Goal: Transaction & Acquisition: Purchase product/service

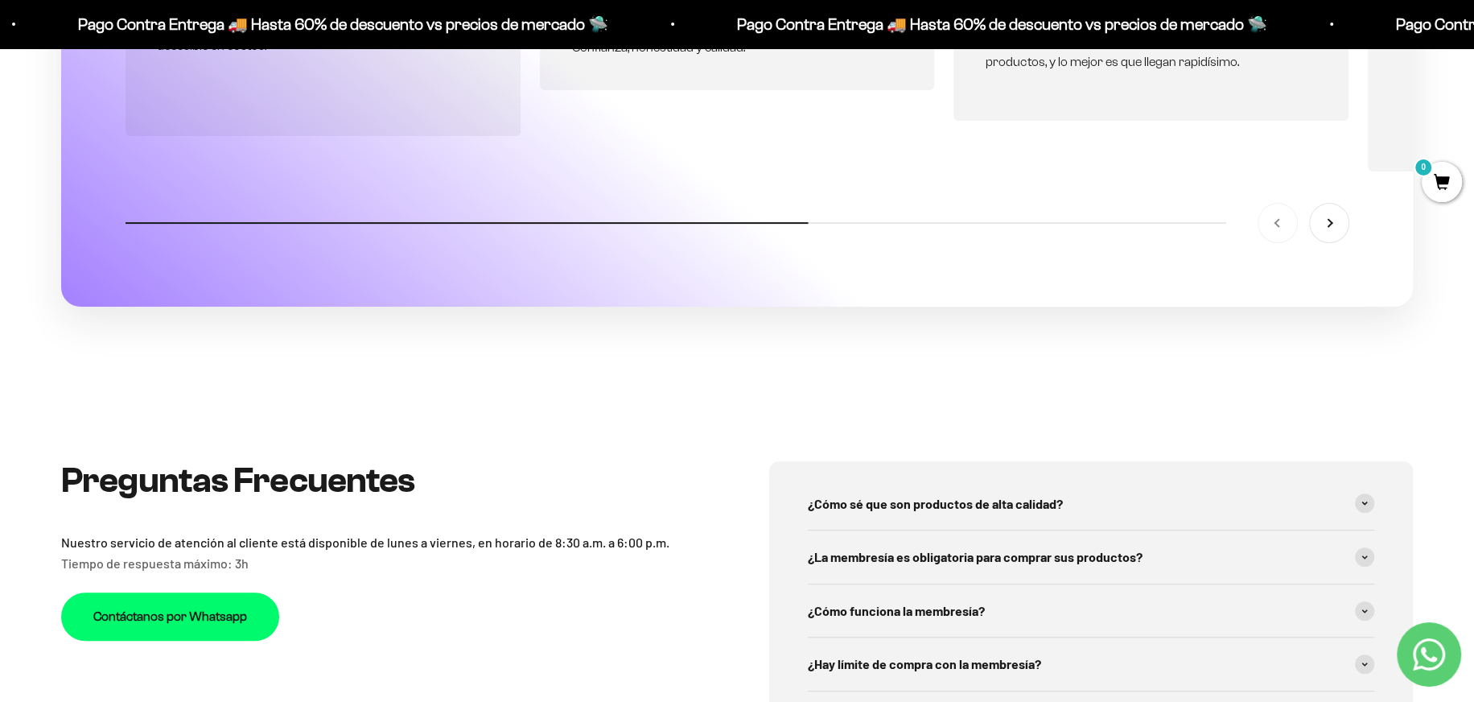
scroll to position [5992, 0]
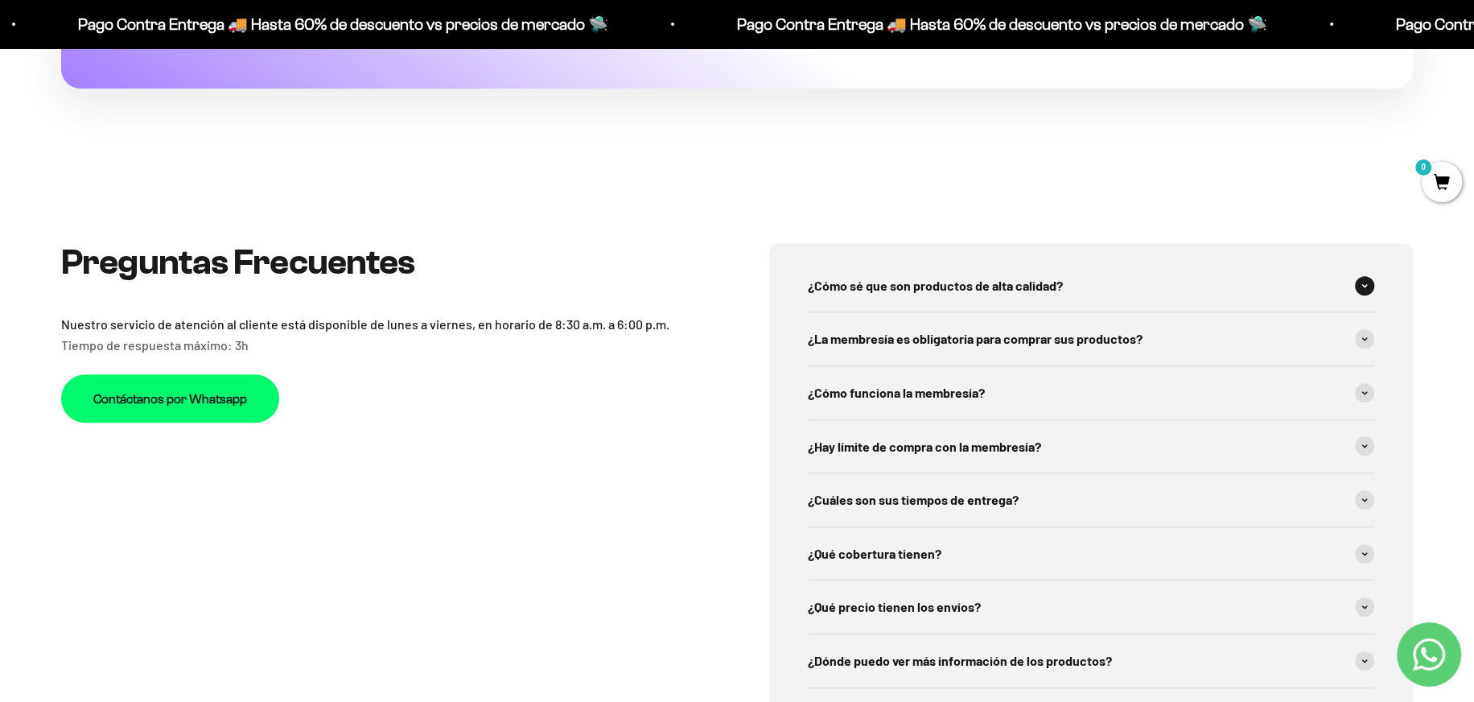
click at [1363, 290] on span at bounding box center [1364, 285] width 19 height 19
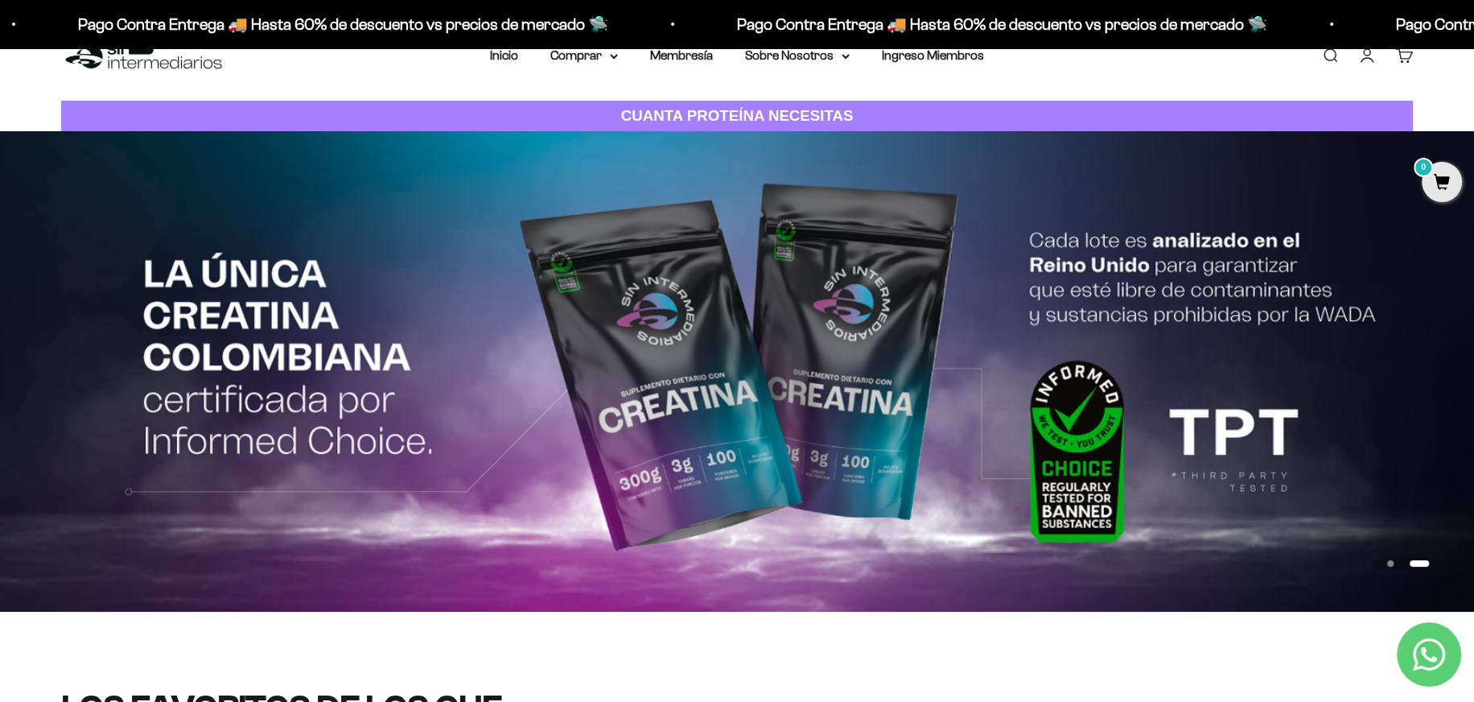
scroll to position [0, 0]
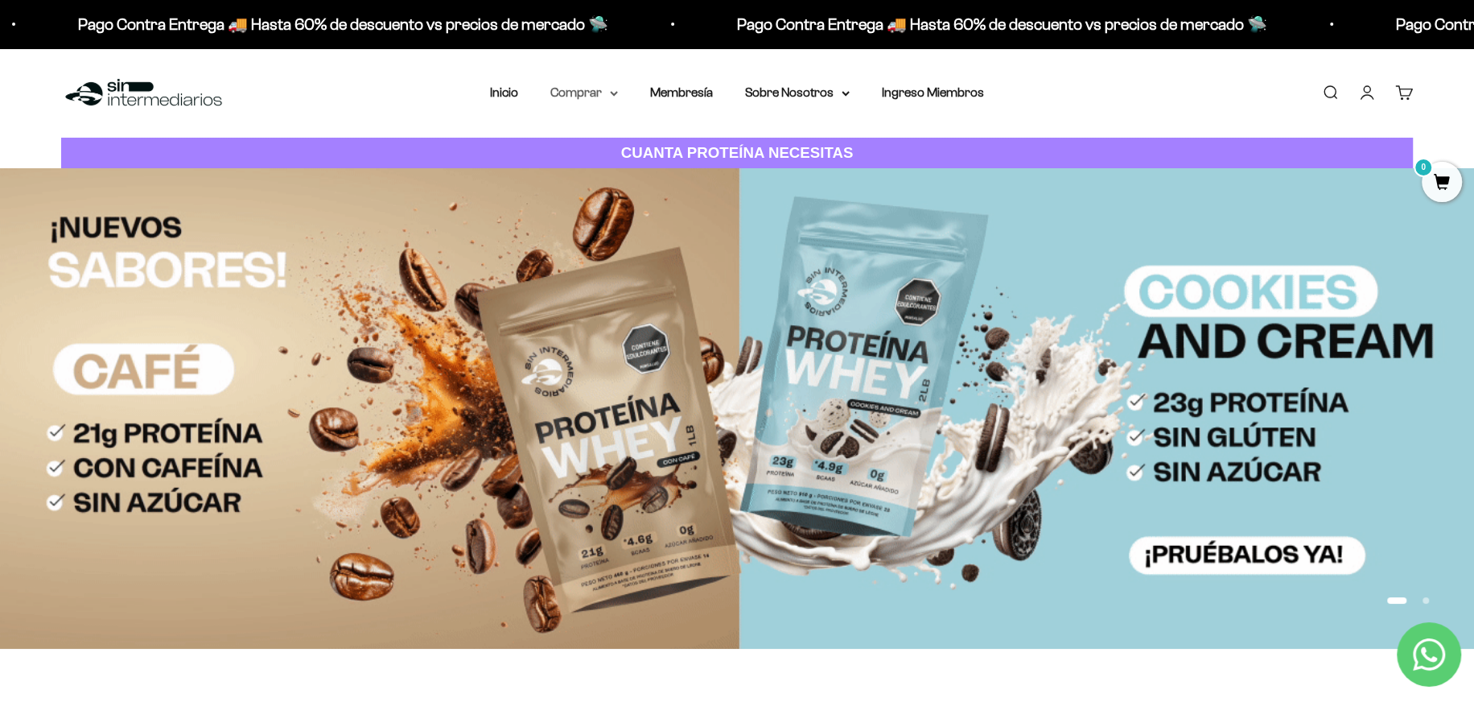
click at [589, 89] on summary "Comprar" at bounding box center [584, 92] width 68 height 21
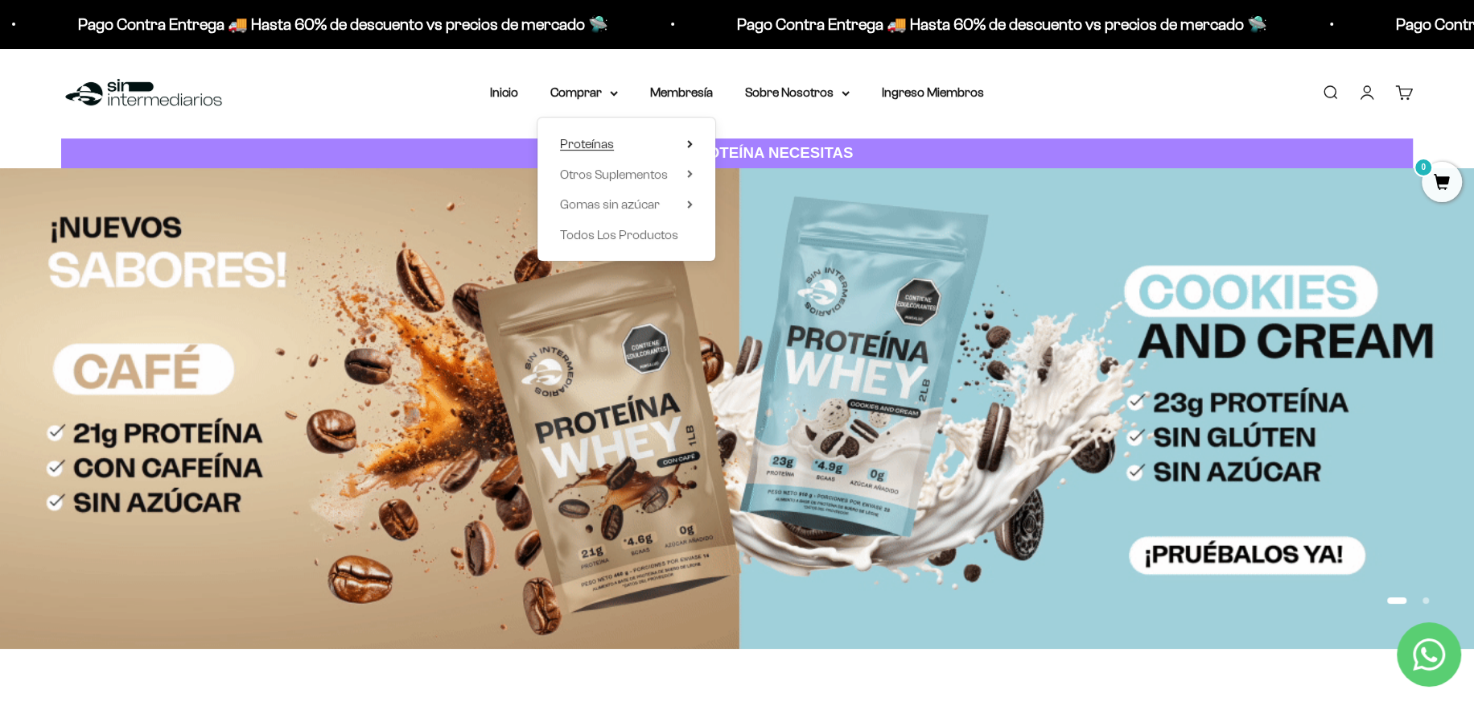
click at [602, 147] on span "Proteínas" at bounding box center [587, 144] width 54 height 14
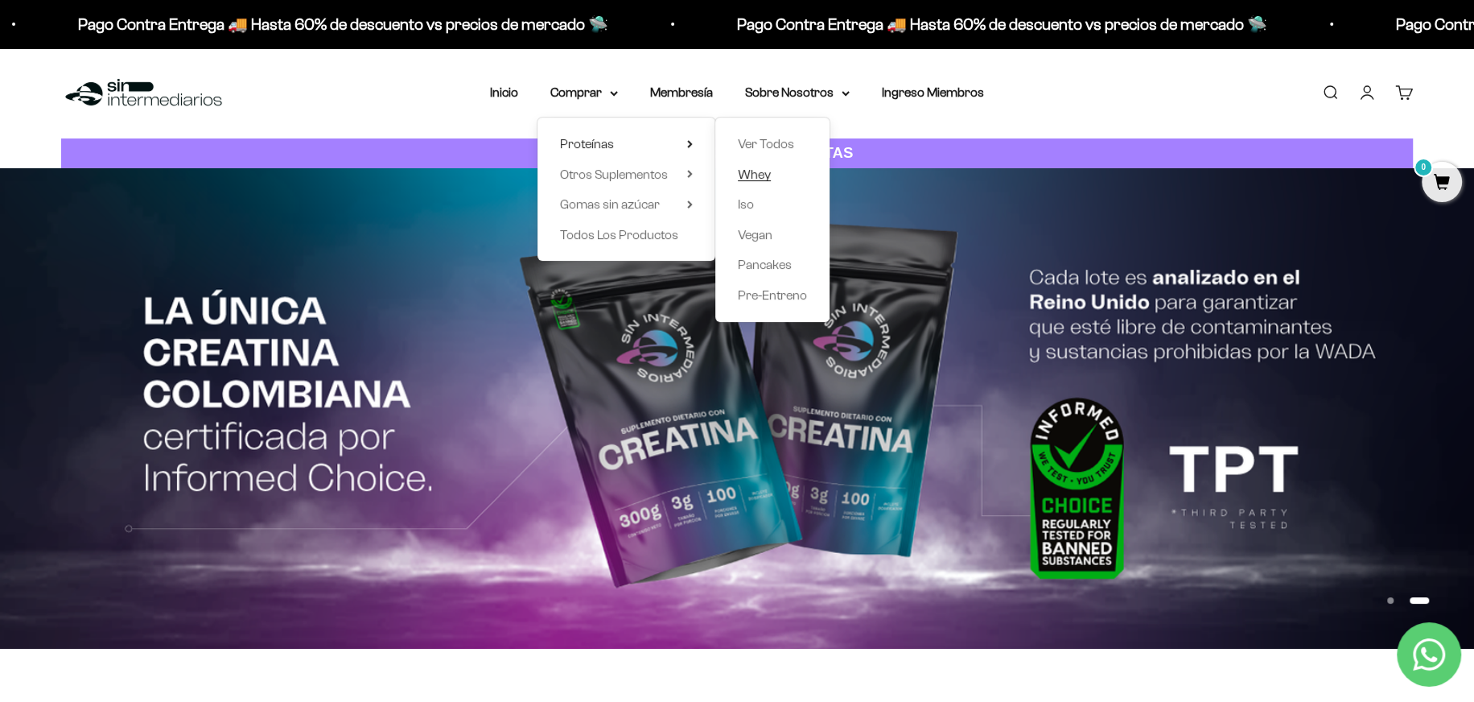
click at [752, 177] on span "Whey" at bounding box center [754, 174] width 33 height 14
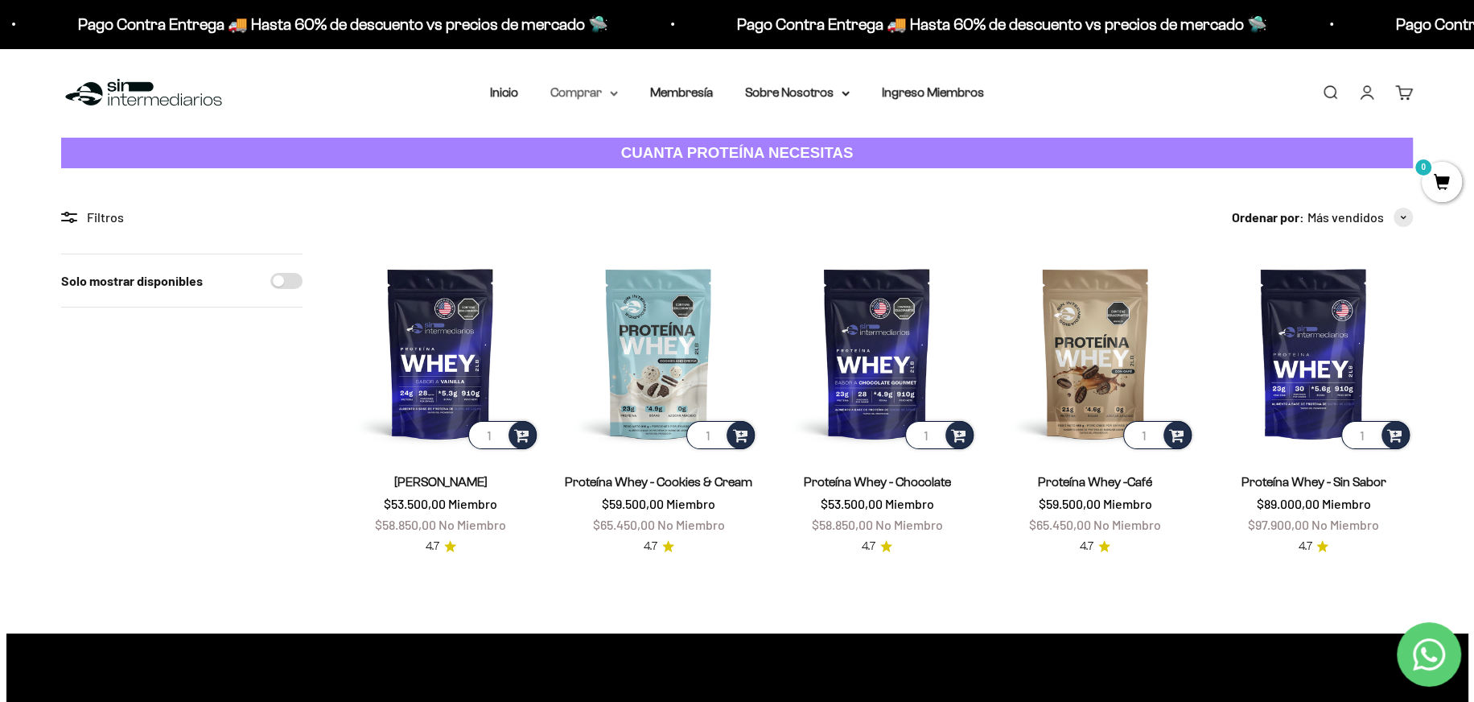
click at [599, 96] on summary "Comprar" at bounding box center [584, 92] width 68 height 21
click at [625, 175] on span "Otros Suplementos" at bounding box center [614, 174] width 108 height 14
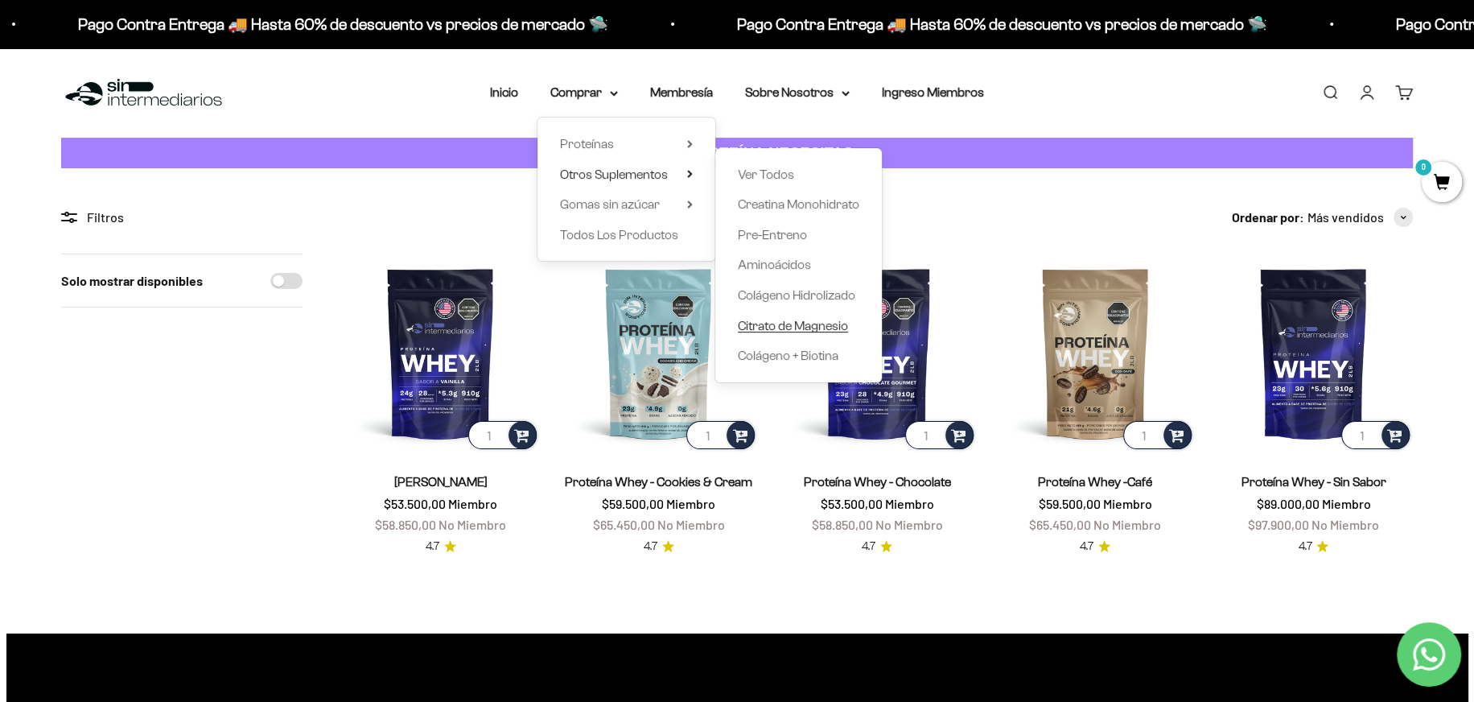
click at [785, 324] on span "Citrato de Magnesio" at bounding box center [793, 326] width 110 height 14
click at [792, 324] on span "Citrato de Magnesio" at bounding box center [793, 326] width 110 height 14
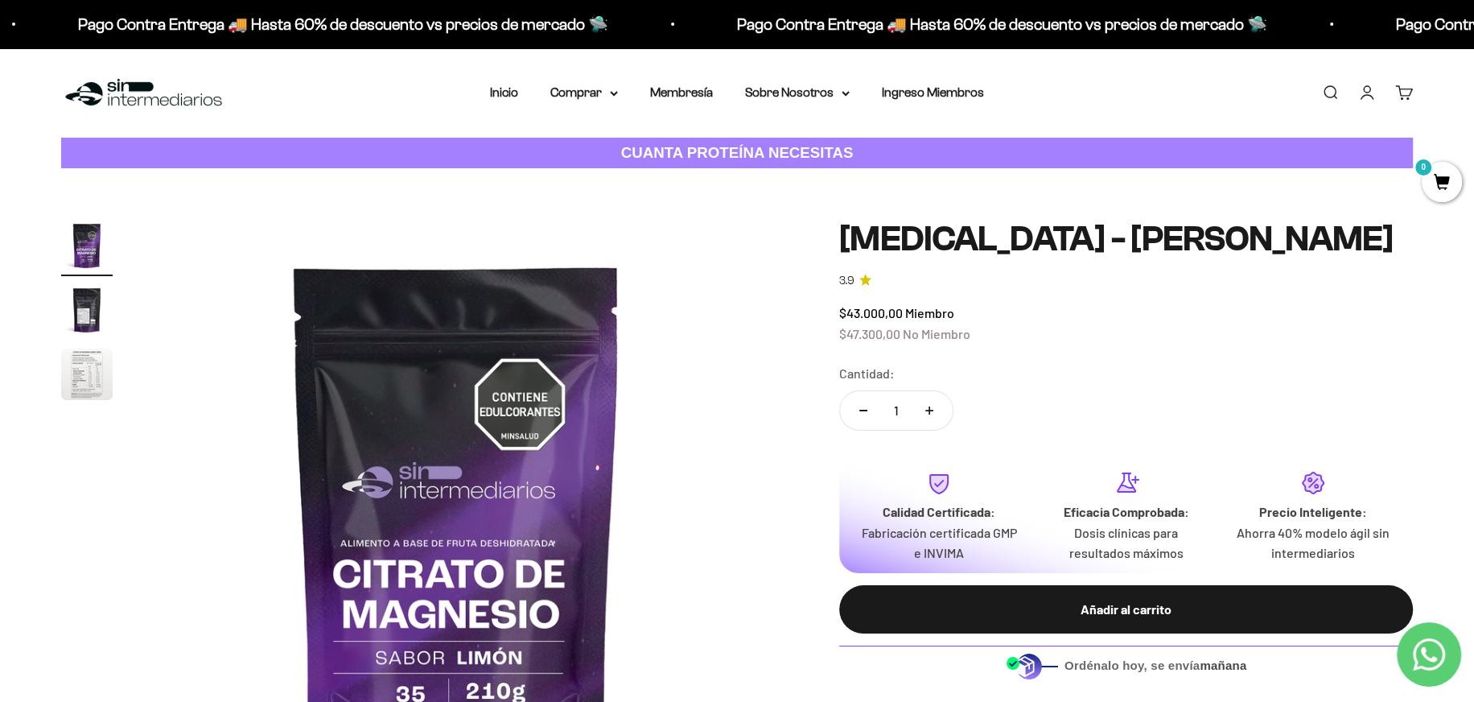
click at [73, 385] on img "Ir al artículo 3" at bounding box center [87, 374] width 52 height 52
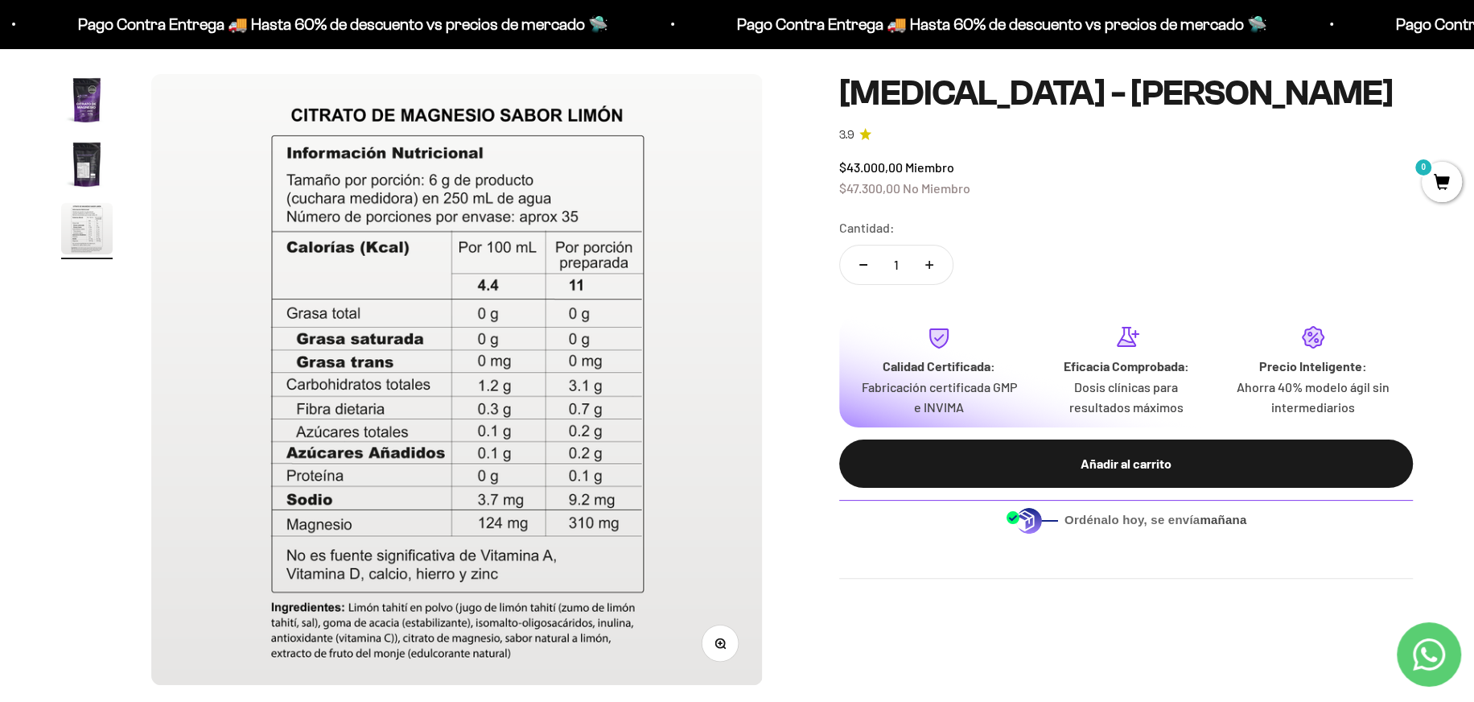
scroll to position [161, 0]
